Goal: Task Accomplishment & Management: Manage account settings

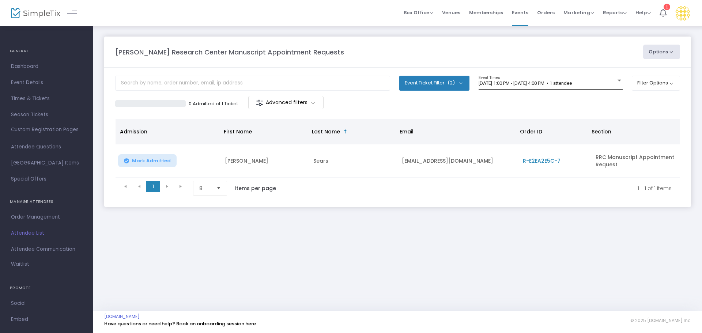
click at [350, 86] on div "[DATE] 1:00 PM - [DATE] 4:00 PM • 1 attendee Event Times" at bounding box center [551, 83] width 144 height 14
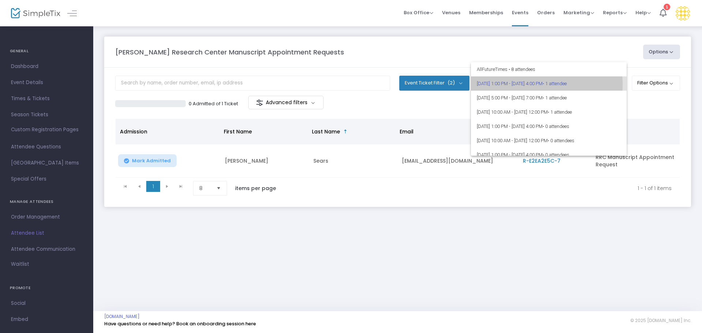
click at [350, 84] on span "[DATE] 1:00 PM - [DATE] 4:00 PM • 1 attendee" at bounding box center [549, 83] width 144 height 14
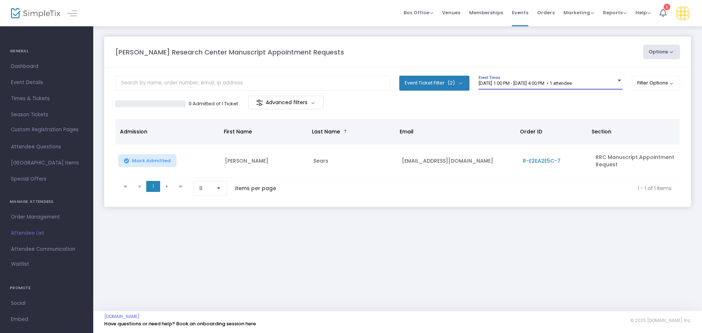
click at [350, 83] on span "[DATE] 1:00 PM - [DATE] 4:00 PM • 1 attendee" at bounding box center [525, 82] width 93 height 5
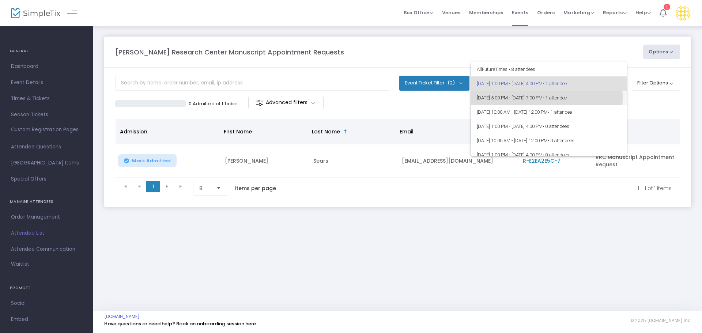
click at [350, 97] on span "[DATE] 5:00 PM - [DATE] 7:00 PM • 1 attendee" at bounding box center [549, 98] width 144 height 14
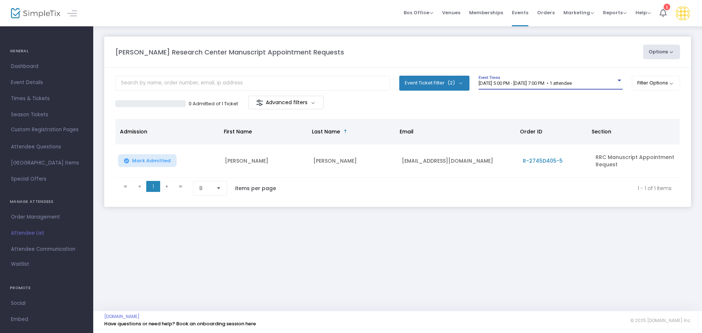
click at [350, 77] on div "[DATE] 5:00 PM - [DATE] 7:00 PM • 1 attendee Event Times" at bounding box center [551, 83] width 144 height 14
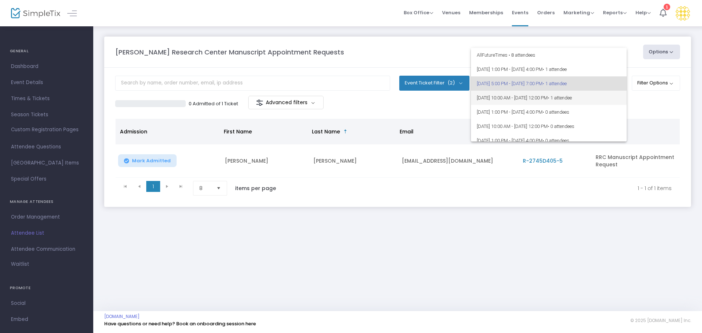
click at [350, 99] on span "[DATE] 10:00 AM - [DATE] 12:00 PM • 1 attendee" at bounding box center [549, 98] width 144 height 14
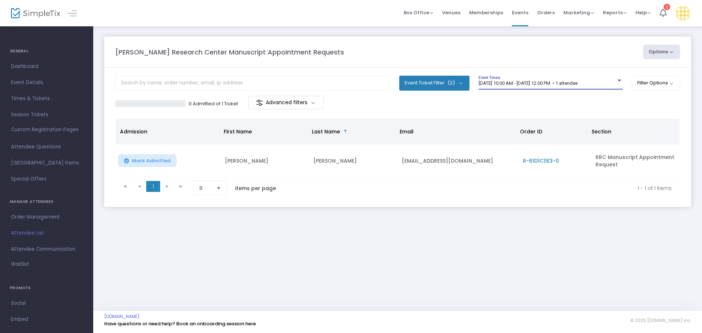
click at [350, 79] on div "[DATE] 10:00 AM - [DATE] 12:00 PM • 1 attendee Event Times" at bounding box center [551, 83] width 144 height 14
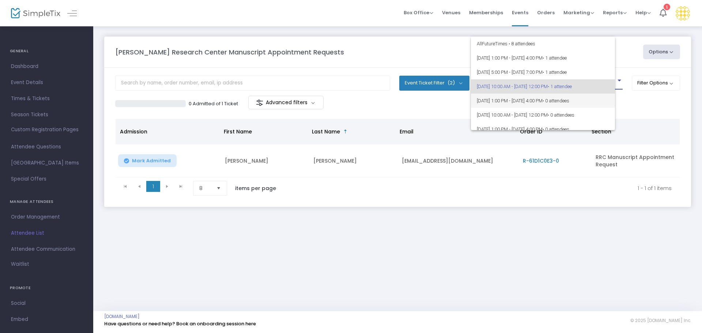
scroll to position [3, 0]
click at [350, 95] on span "[DATE] 1:00 PM - [DATE] 4:00 PM • 0 attendees" at bounding box center [549, 97] width 144 height 14
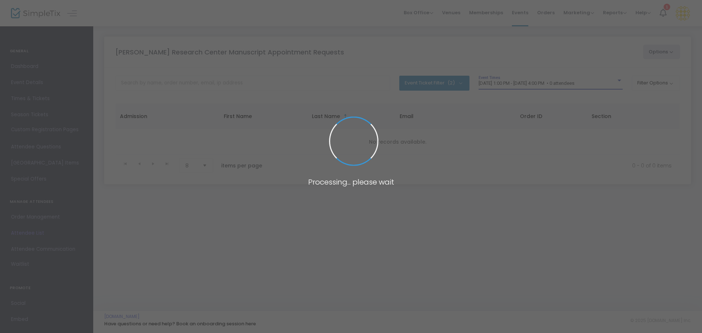
click at [350, 80] on span at bounding box center [351, 166] width 702 height 333
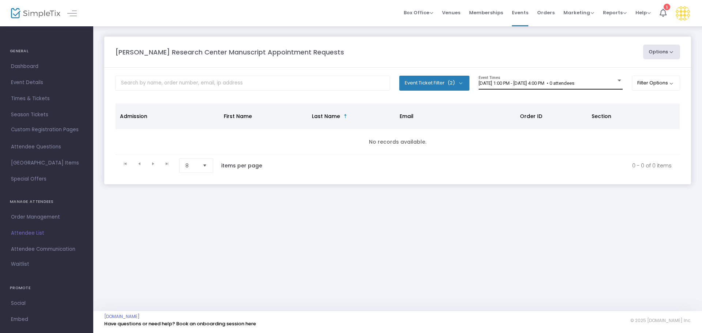
click at [350, 86] on div "[DATE] 1:00 PM - [DATE] 4:00 PM • 0 attendees Event Times" at bounding box center [551, 83] width 144 height 14
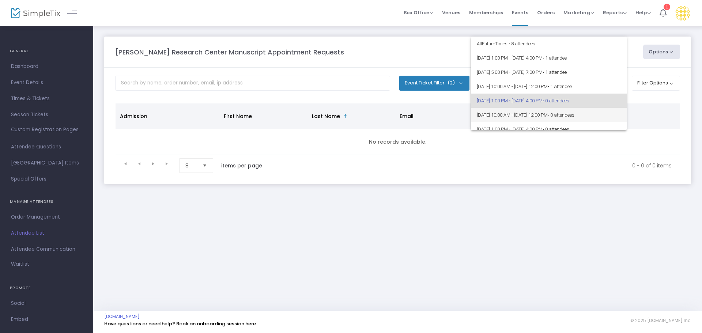
scroll to position [18, 0]
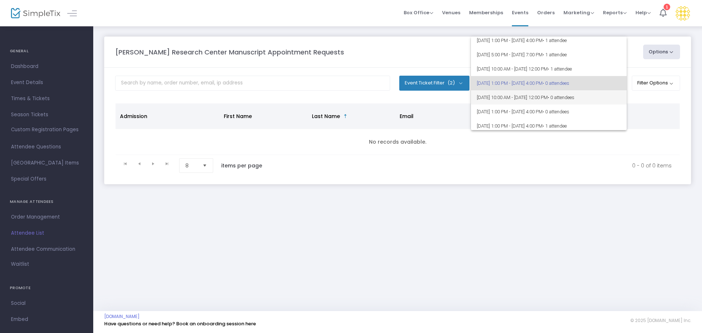
click at [350, 100] on span "[DATE] 10:00 AM - [DATE] 12:00 PM • 0 attendees" at bounding box center [549, 97] width 144 height 14
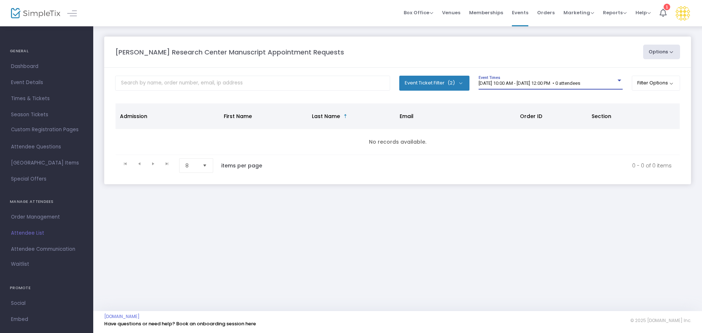
click at [350, 84] on span "[DATE] 10:00 AM - [DATE] 12:00 PM • 0 attendees" at bounding box center [530, 82] width 102 height 5
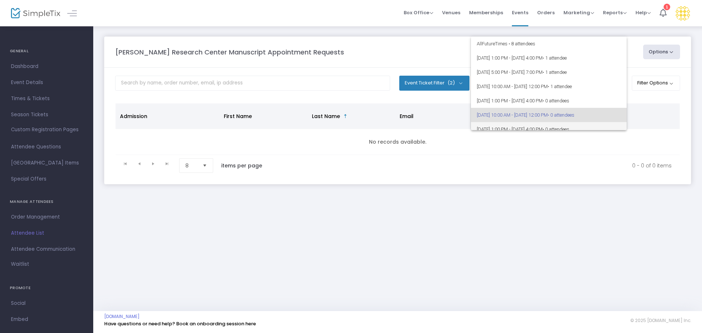
scroll to position [32, 0]
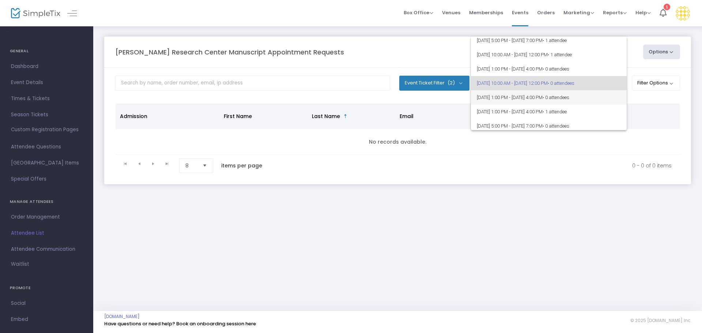
click at [350, 99] on span "[DATE] 1:00 PM - [DATE] 4:00 PM • 0 attendees" at bounding box center [549, 97] width 144 height 14
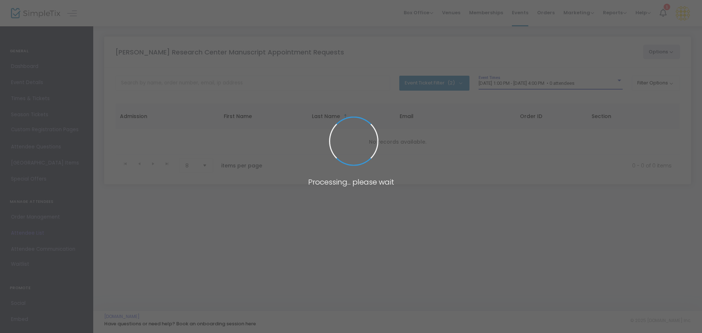
click at [350, 86] on span "[DATE] 1:00 PM - [DATE] 4:00 PM • 0 attendees" at bounding box center [527, 82] width 96 height 5
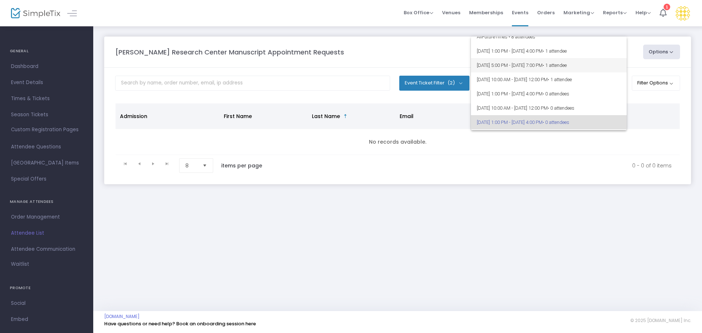
scroll to position [0, 0]
click at [350, 63] on span "[DATE] 1:00 PM - [DATE] 4:00 PM • 1 attendee" at bounding box center [549, 58] width 144 height 14
